Goal: Task Accomplishment & Management: Use online tool/utility

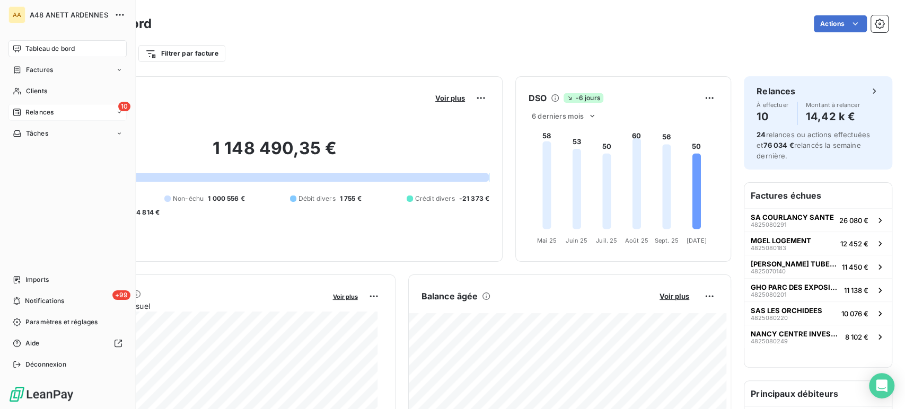
click at [119, 114] on icon at bounding box center [119, 112] width 6 height 6
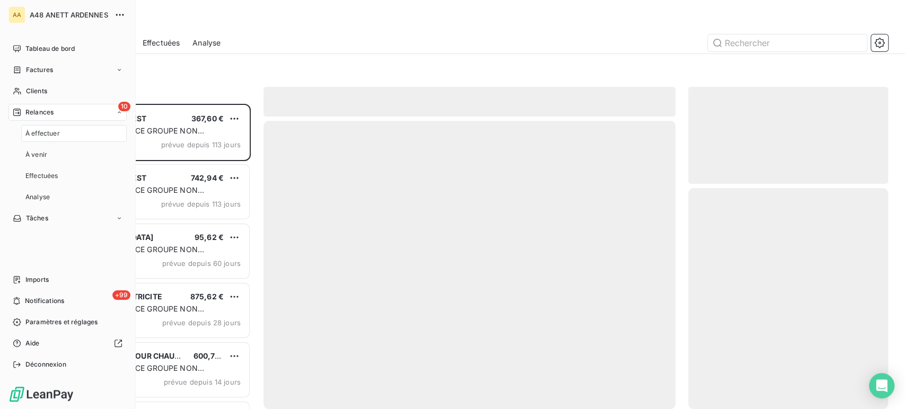
scroll to position [297, 191]
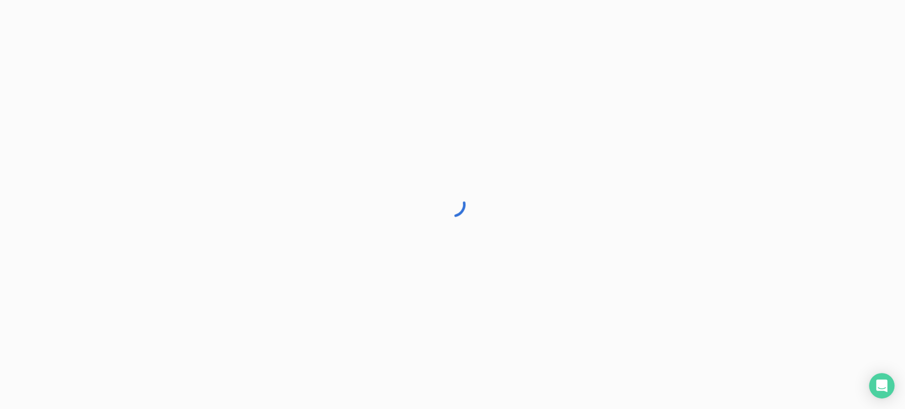
click at [81, 130] on div at bounding box center [452, 204] width 905 height 409
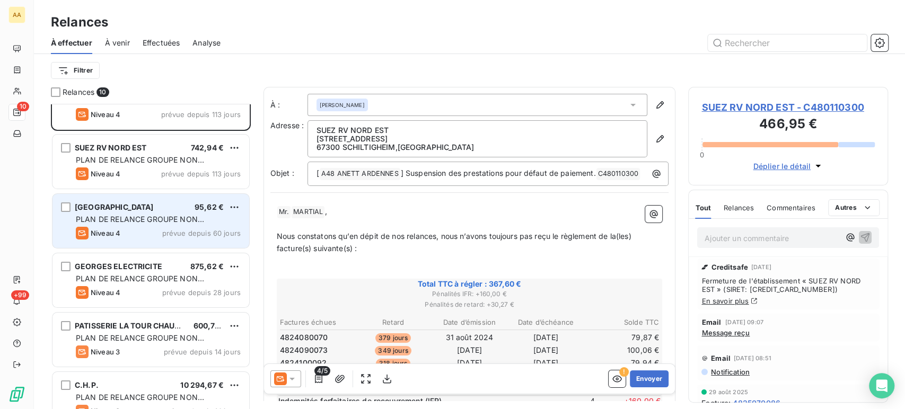
scroll to position [59, 0]
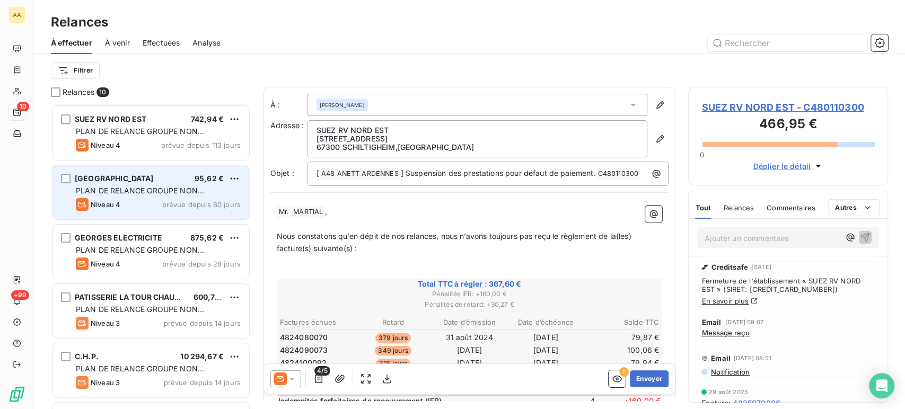
click at [153, 208] on div "Niveau 4 prévue depuis 60 jours" at bounding box center [158, 204] width 165 height 13
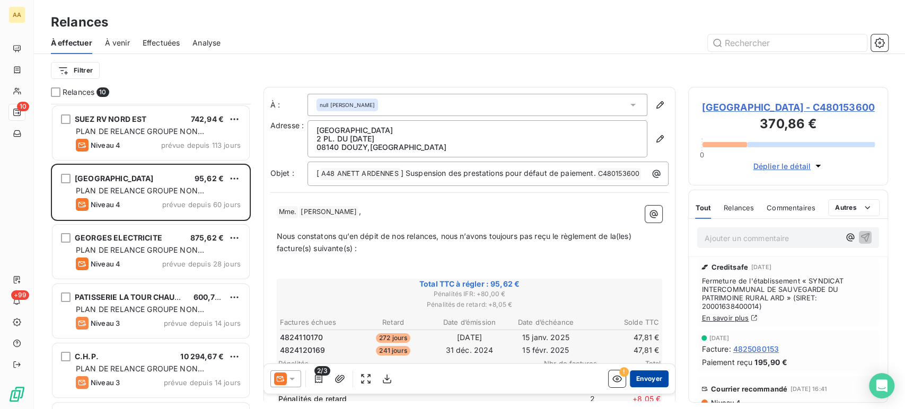
click at [650, 374] on button "Envoyer" at bounding box center [649, 379] width 39 height 17
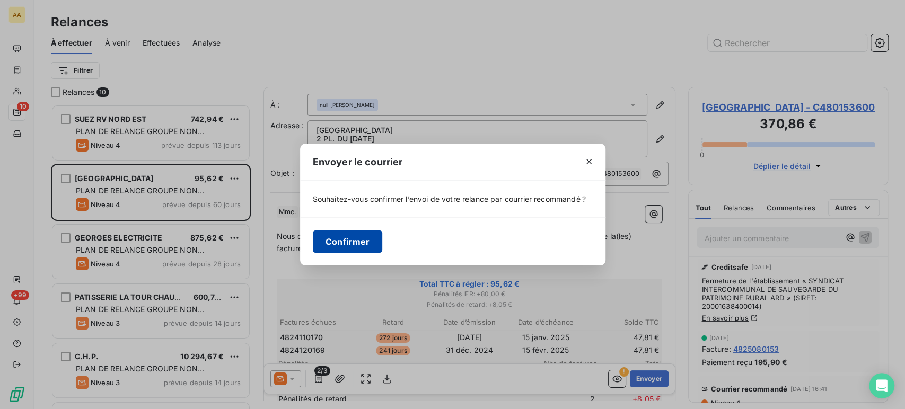
click at [353, 243] on button "Confirmer" at bounding box center [348, 242] width 70 height 22
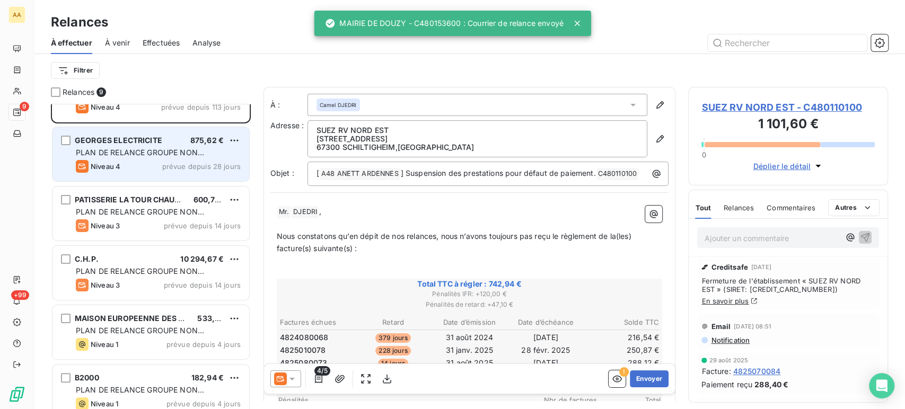
scroll to position [118, 0]
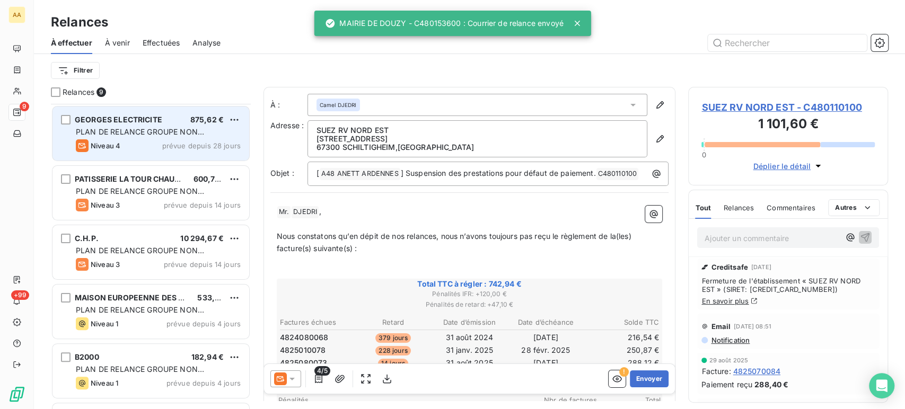
click at [127, 189] on span "PLAN DE RELANCE GROUPE NON AUTOMATIQUE" at bounding box center [140, 197] width 128 height 20
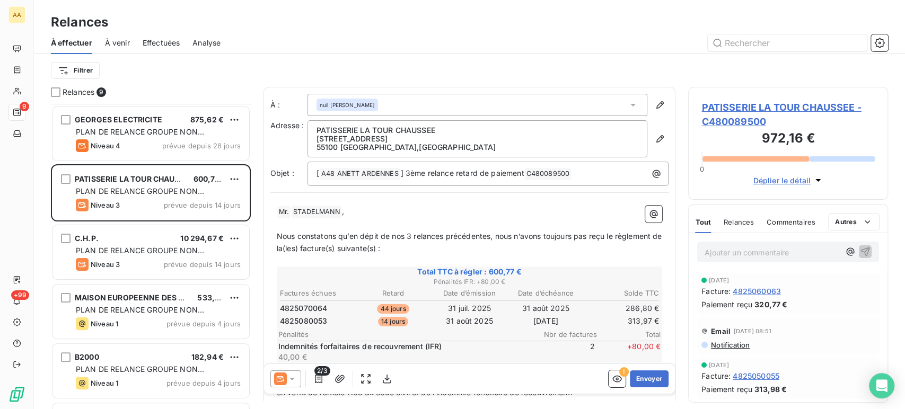
click at [775, 110] on span "PATISSERIE LA TOUR CHAUSSEE - C480089500" at bounding box center [788, 114] width 173 height 29
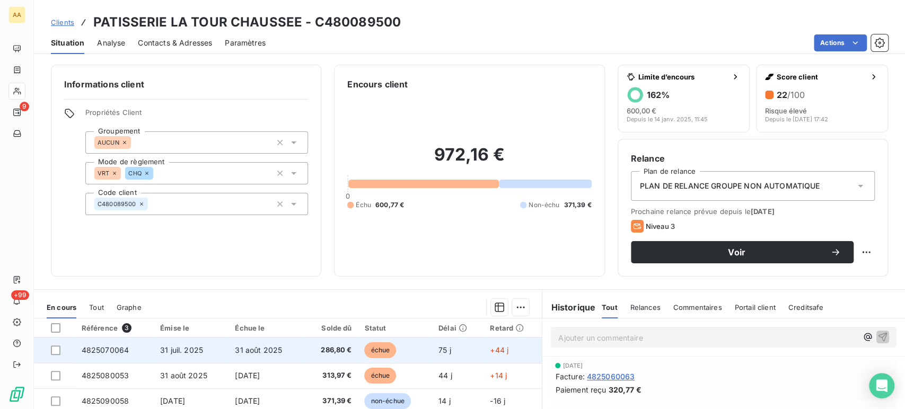
click at [265, 349] on span "31 août 2025" at bounding box center [258, 350] width 47 height 9
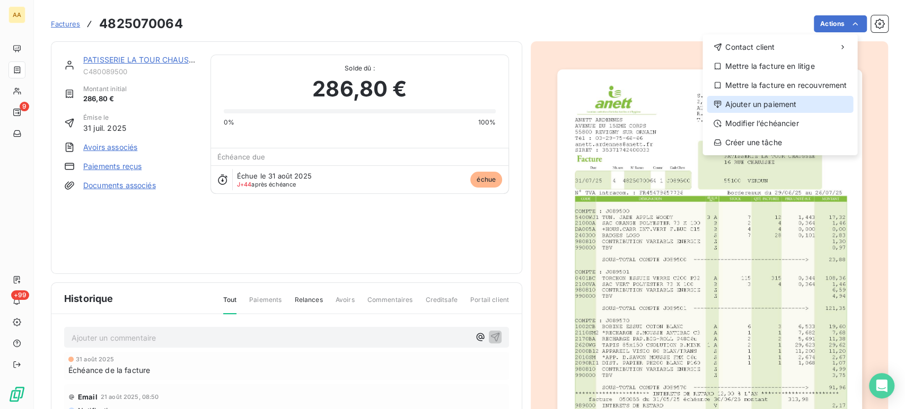
click at [765, 103] on div "Ajouter un paiement" at bounding box center [780, 104] width 146 height 17
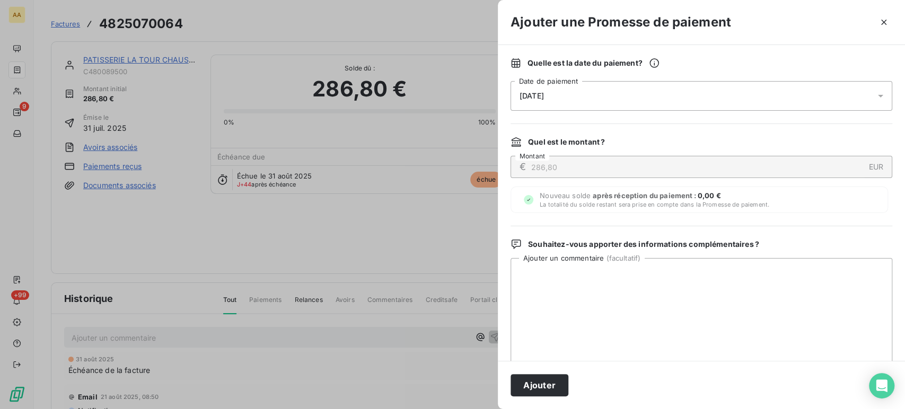
click at [876, 94] on icon at bounding box center [881, 96] width 11 height 11
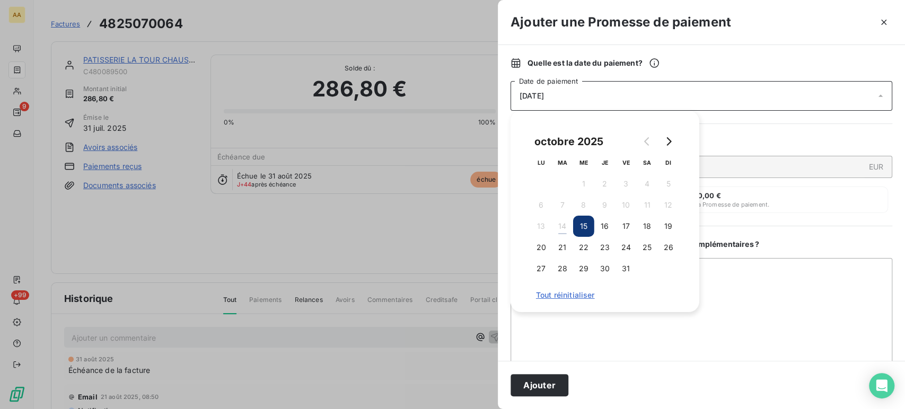
click at [581, 227] on button "15" at bounding box center [583, 226] width 21 height 21
click at [545, 382] on button "Ajouter" at bounding box center [540, 385] width 58 height 22
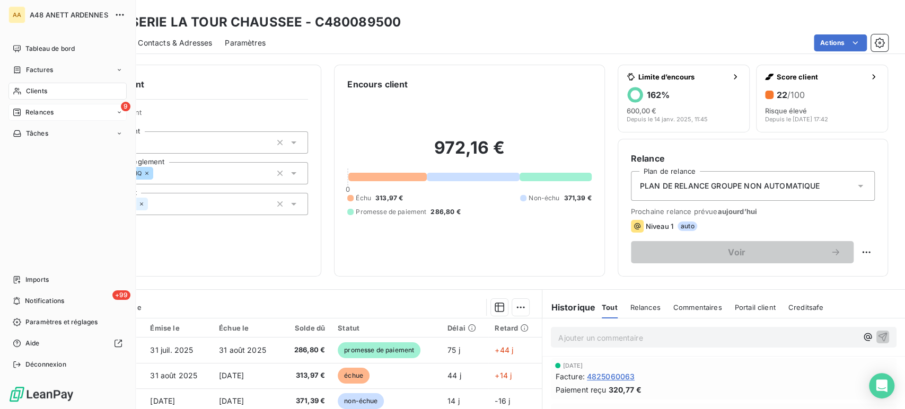
click at [58, 115] on div "9 Relances" at bounding box center [67, 112] width 118 height 17
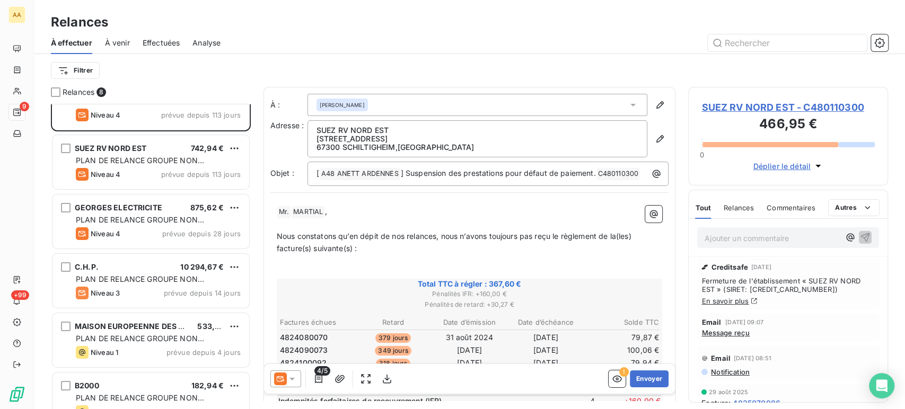
scroll to position [59, 0]
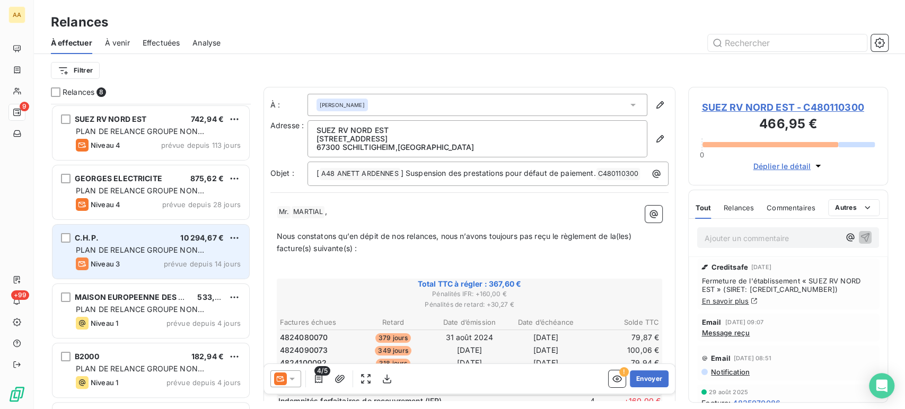
click at [130, 250] on span "PLAN DE RELANCE GROUPE NON AUTOMATIQUE" at bounding box center [140, 256] width 128 height 20
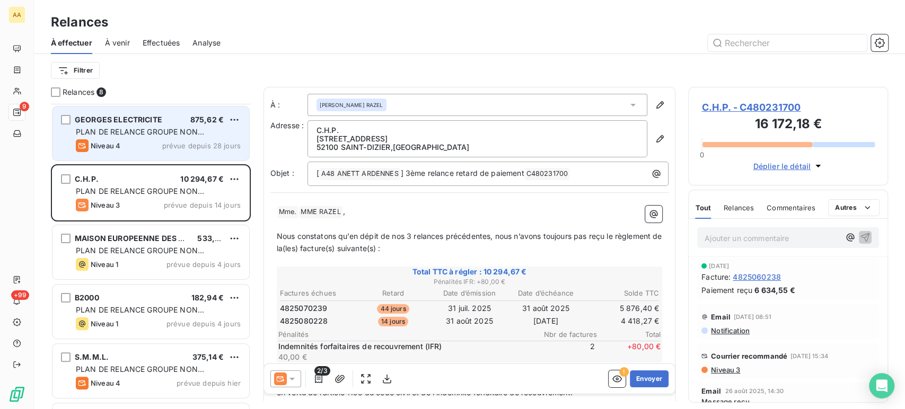
scroll to position [170, 0]
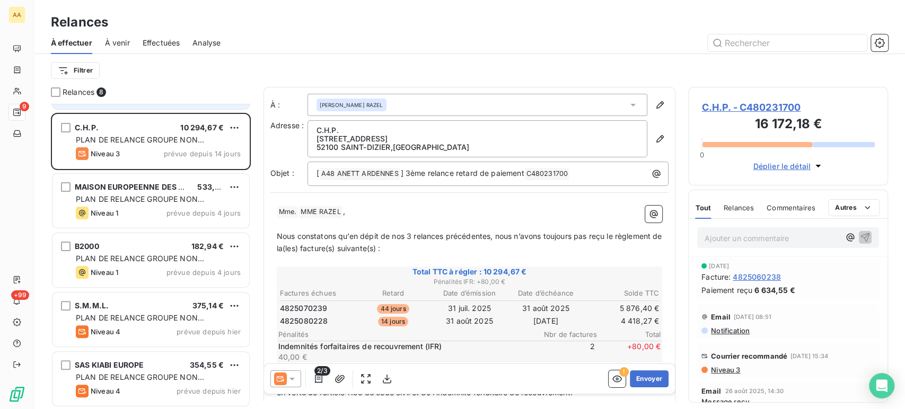
click at [136, 199] on span "PLAN DE RELANCE GROUPE NON AUTOMATIQUE" at bounding box center [140, 205] width 128 height 20
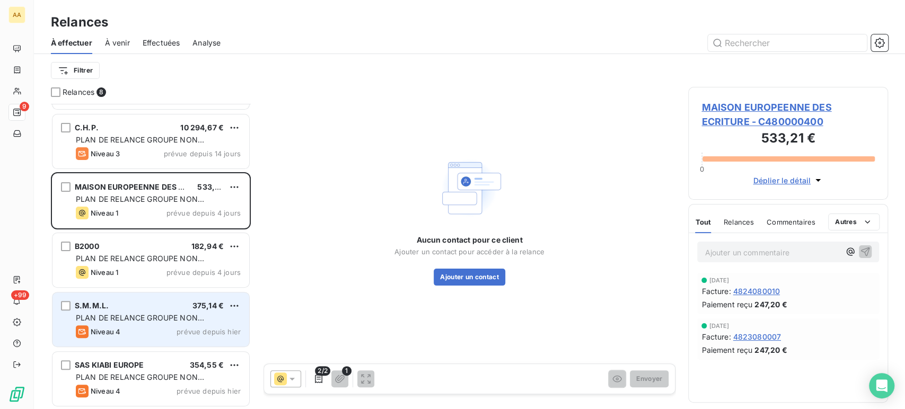
click at [133, 318] on span "PLAN DE RELANCE GROUPE NON AUTOMATIQUE" at bounding box center [140, 323] width 128 height 20
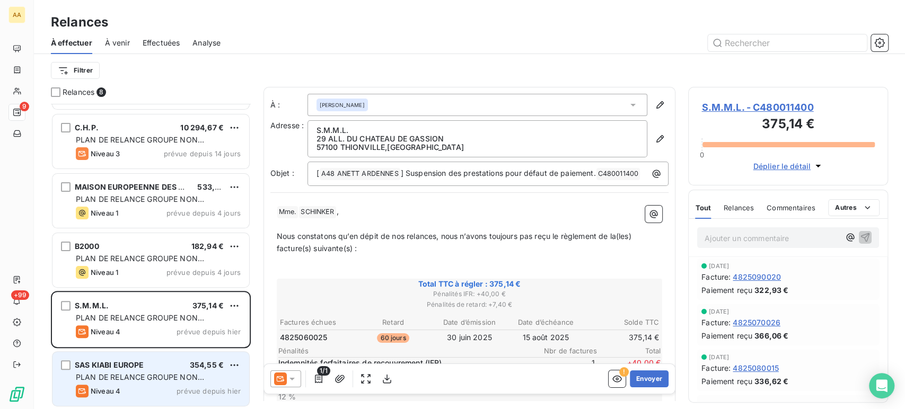
click at [130, 381] on span "PLAN DE RELANCE GROUPE NON AUTOMATIQUE" at bounding box center [140, 383] width 128 height 20
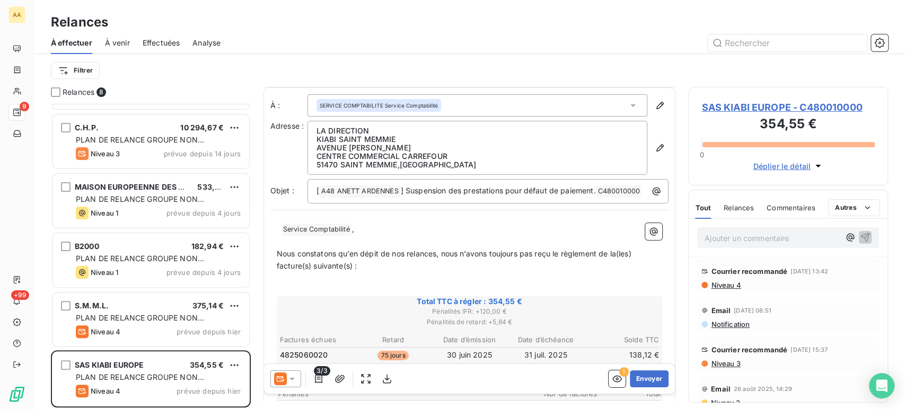
scroll to position [118, 0]
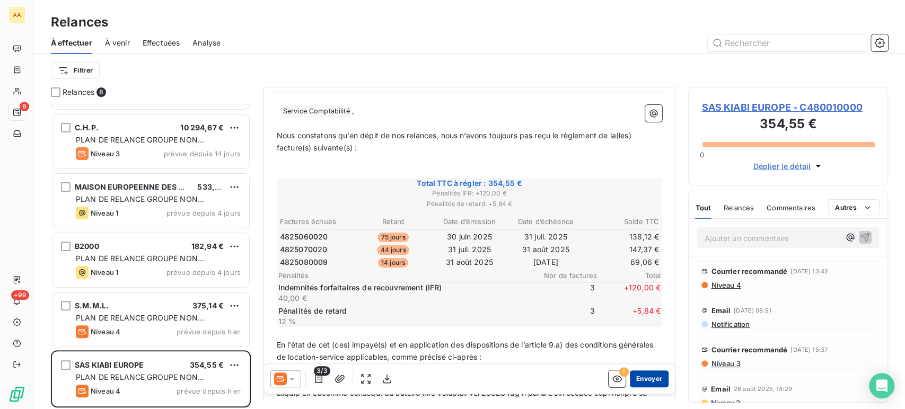
click at [637, 378] on button "Envoyer" at bounding box center [649, 379] width 39 height 17
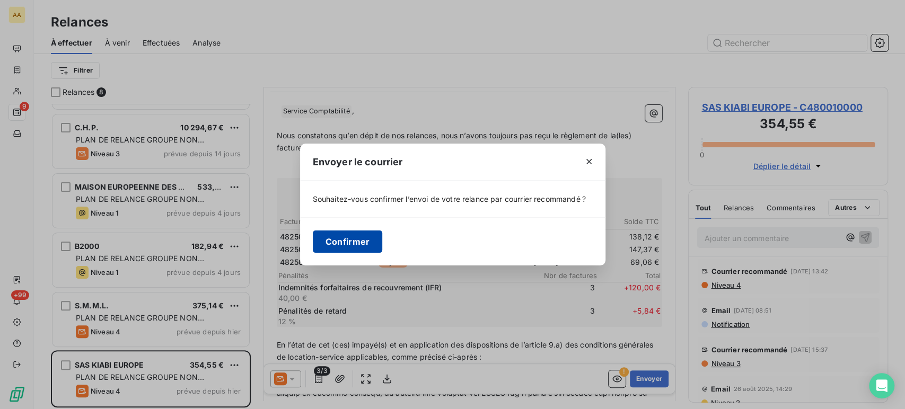
click at [350, 245] on button "Confirmer" at bounding box center [348, 242] width 70 height 22
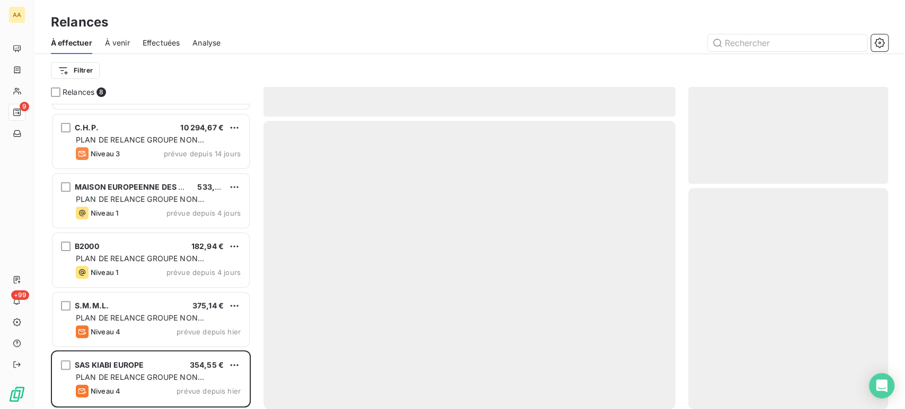
scroll to position [110, 0]
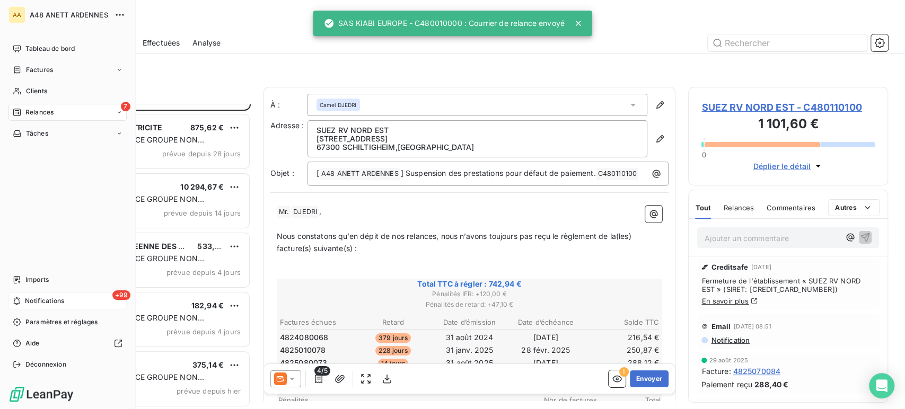
click at [42, 298] on span "Notifications" at bounding box center [44, 302] width 39 height 10
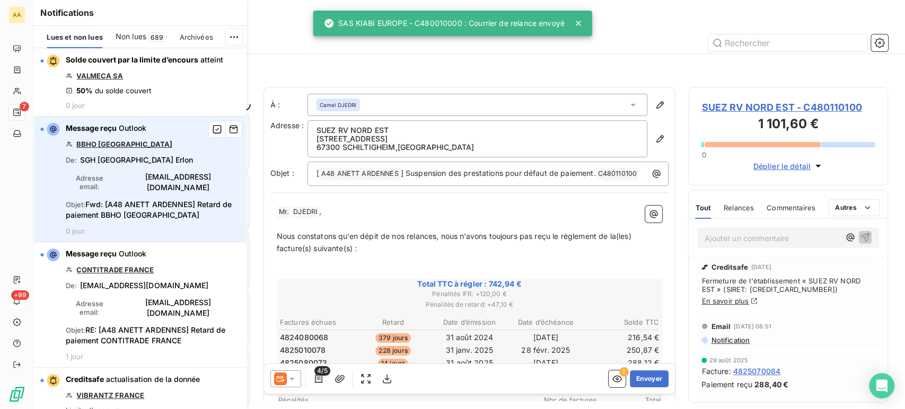
scroll to position [297, 191]
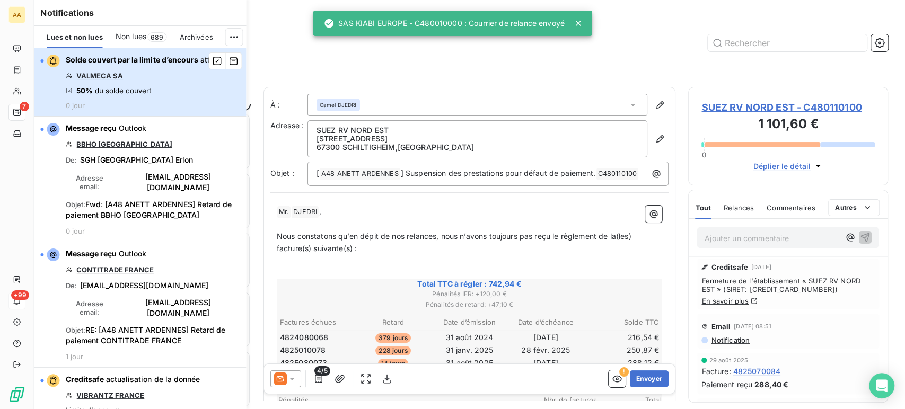
click at [130, 92] on span "du solde couvert" at bounding box center [123, 90] width 56 height 8
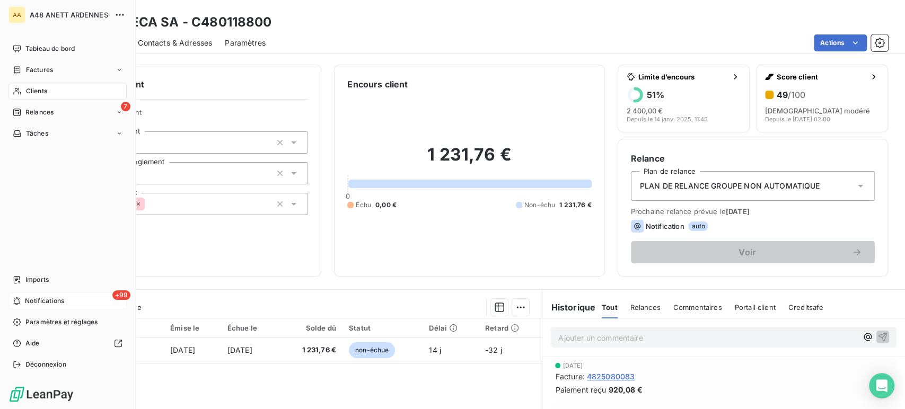
click at [32, 301] on span "Notifications" at bounding box center [44, 302] width 39 height 10
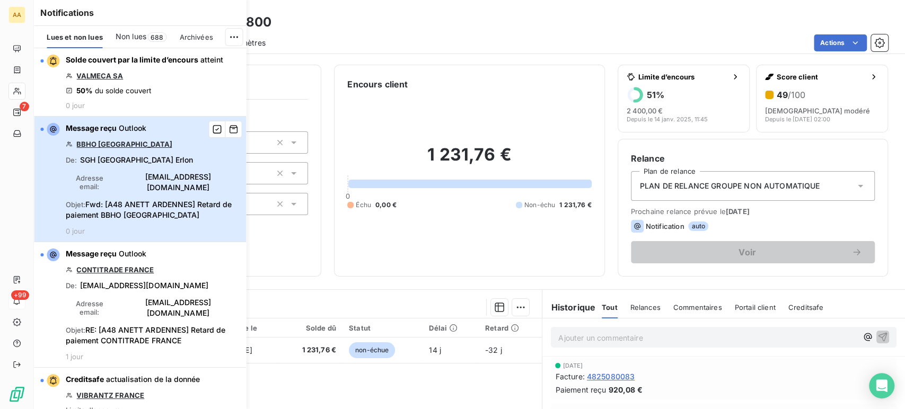
click at [119, 199] on span "Objet : Fwd: [A48 ANETT ARDENNES] Retard de paiement [GEOGRAPHIC_DATA]" at bounding box center [153, 209] width 174 height 21
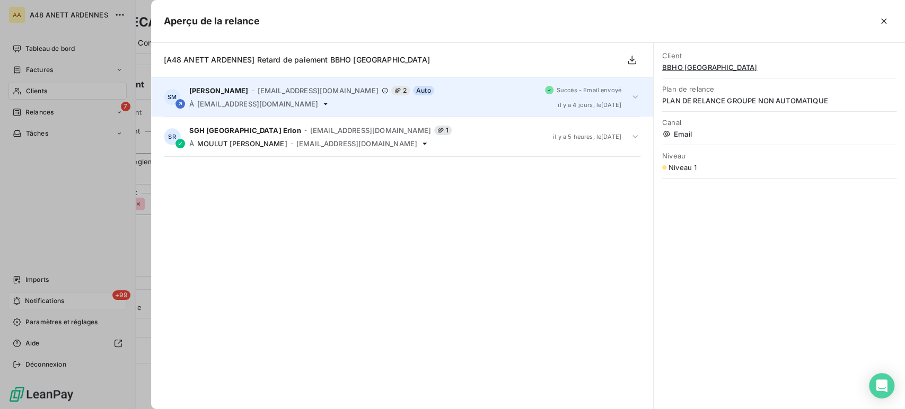
click at [259, 104] on span "[EMAIL_ADDRESS][DOMAIN_NAME]" at bounding box center [257, 104] width 121 height 8
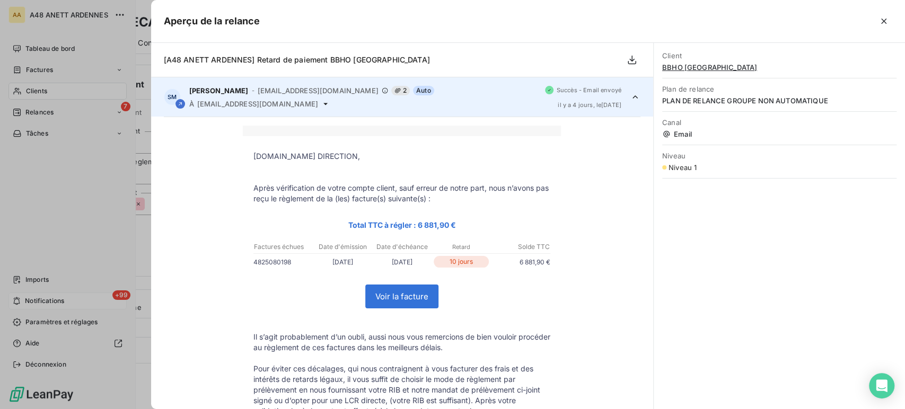
click at [258, 102] on span "[EMAIL_ADDRESS][DOMAIN_NAME]" at bounding box center [257, 104] width 121 height 8
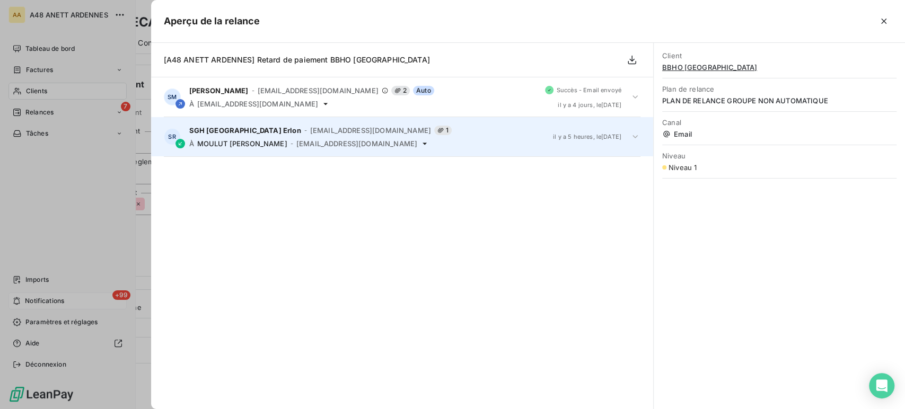
click at [248, 141] on span "MOULUT [PERSON_NAME]" at bounding box center [242, 144] width 90 height 8
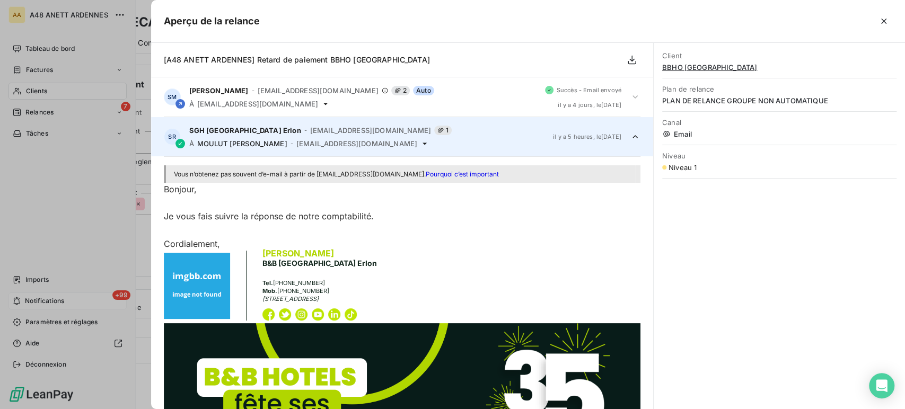
scroll to position [39, 0]
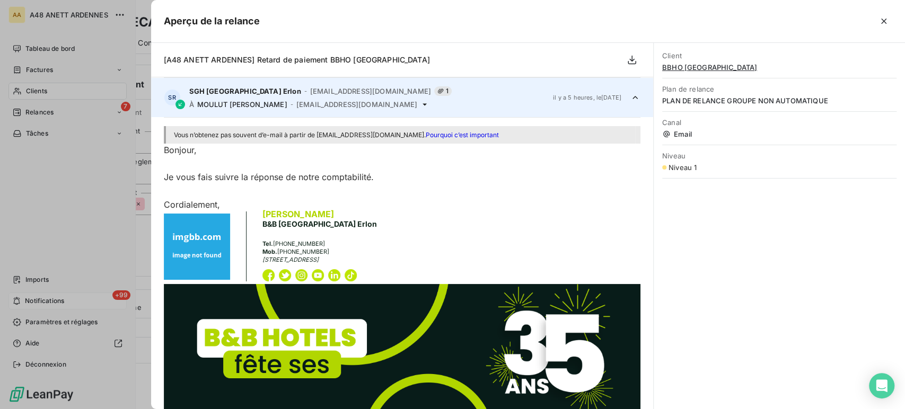
click at [55, 300] on div at bounding box center [452, 204] width 905 height 409
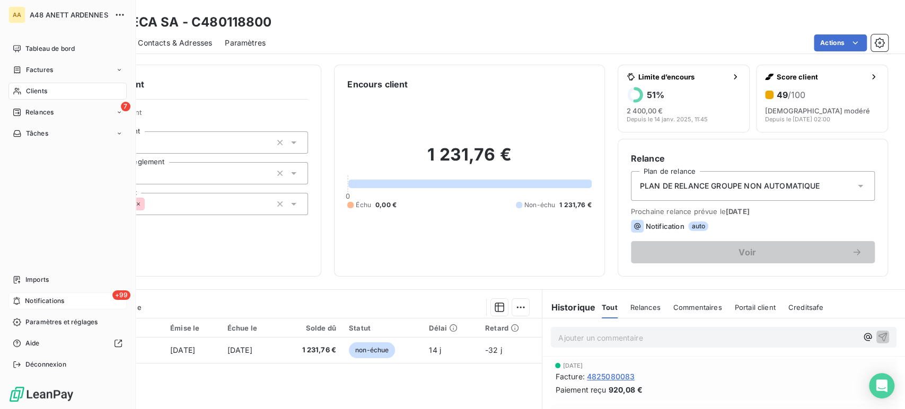
click at [123, 298] on span "+99" at bounding box center [121, 296] width 18 height 10
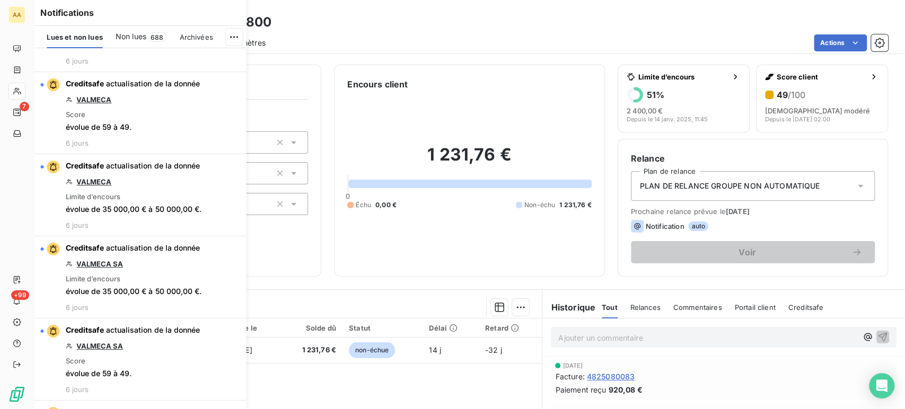
scroll to position [1709, 0]
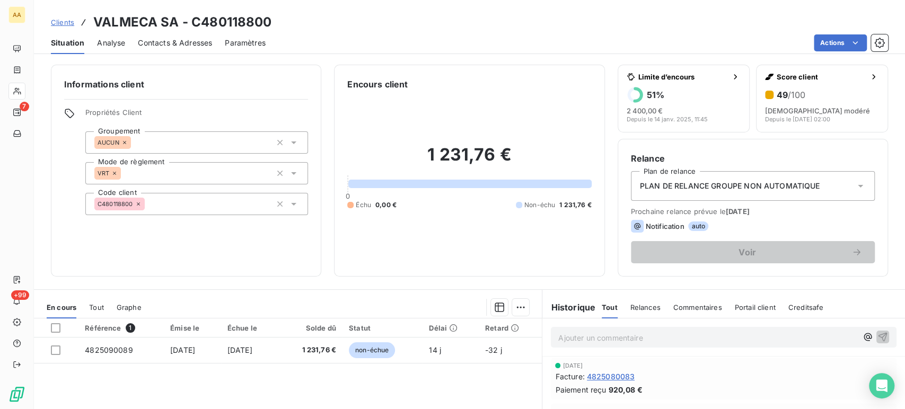
click at [464, 39] on div "Actions" at bounding box center [583, 42] width 610 height 17
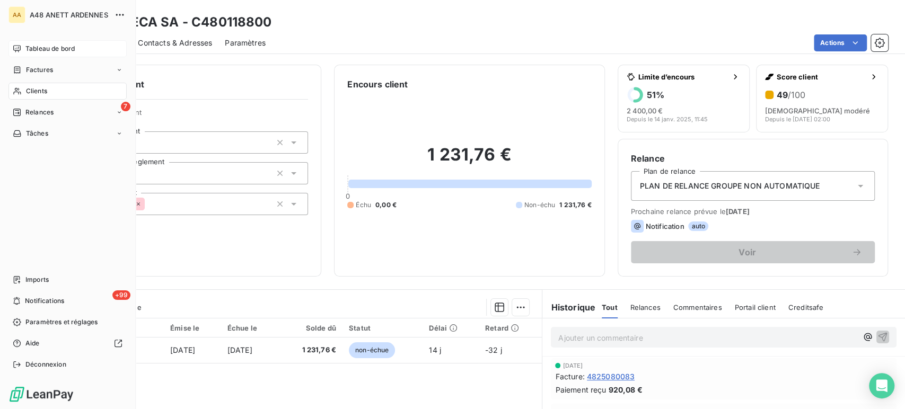
click at [20, 48] on icon at bounding box center [16, 48] width 7 height 7
